Goal: Task Accomplishment & Management: Manage account settings

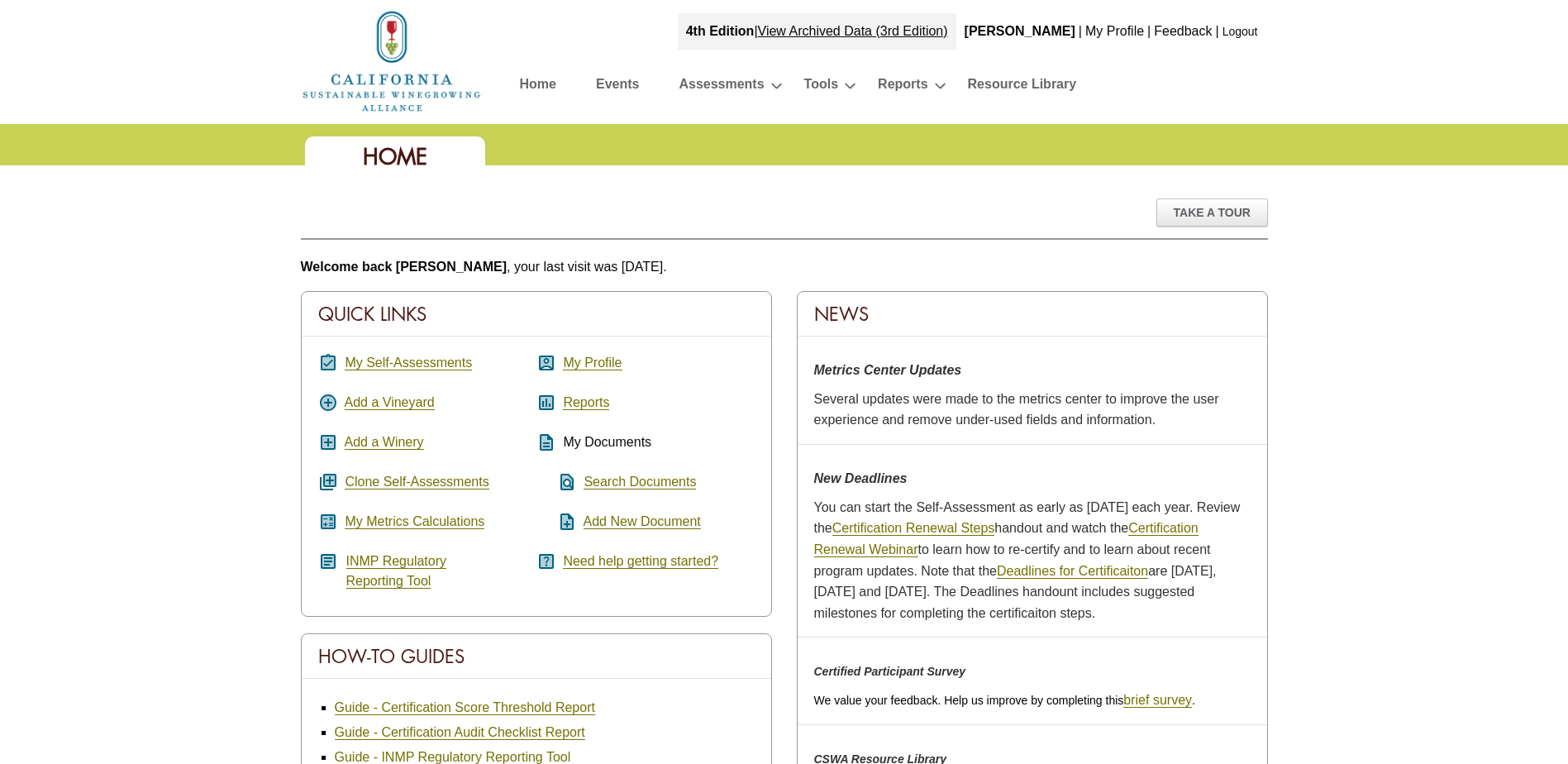
click at [1240, 31] on link "Logout" at bounding box center [1240, 31] width 36 height 14
click at [1245, 34] on link "Logout" at bounding box center [1240, 31] width 36 height 14
